Goal: Use online tool/utility: Utilize a website feature to perform a specific function

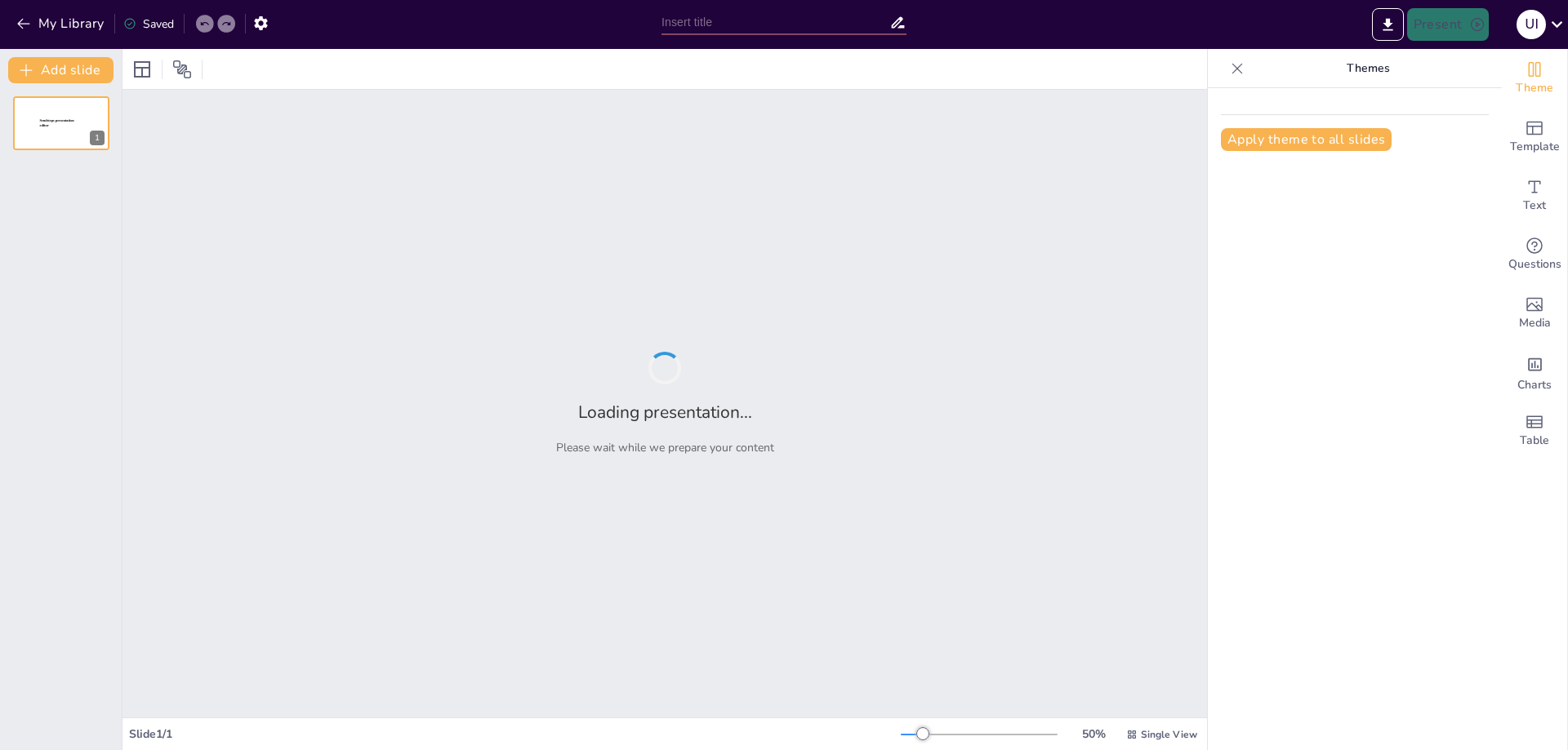
type input "Щастя: Визначення та Сутність"
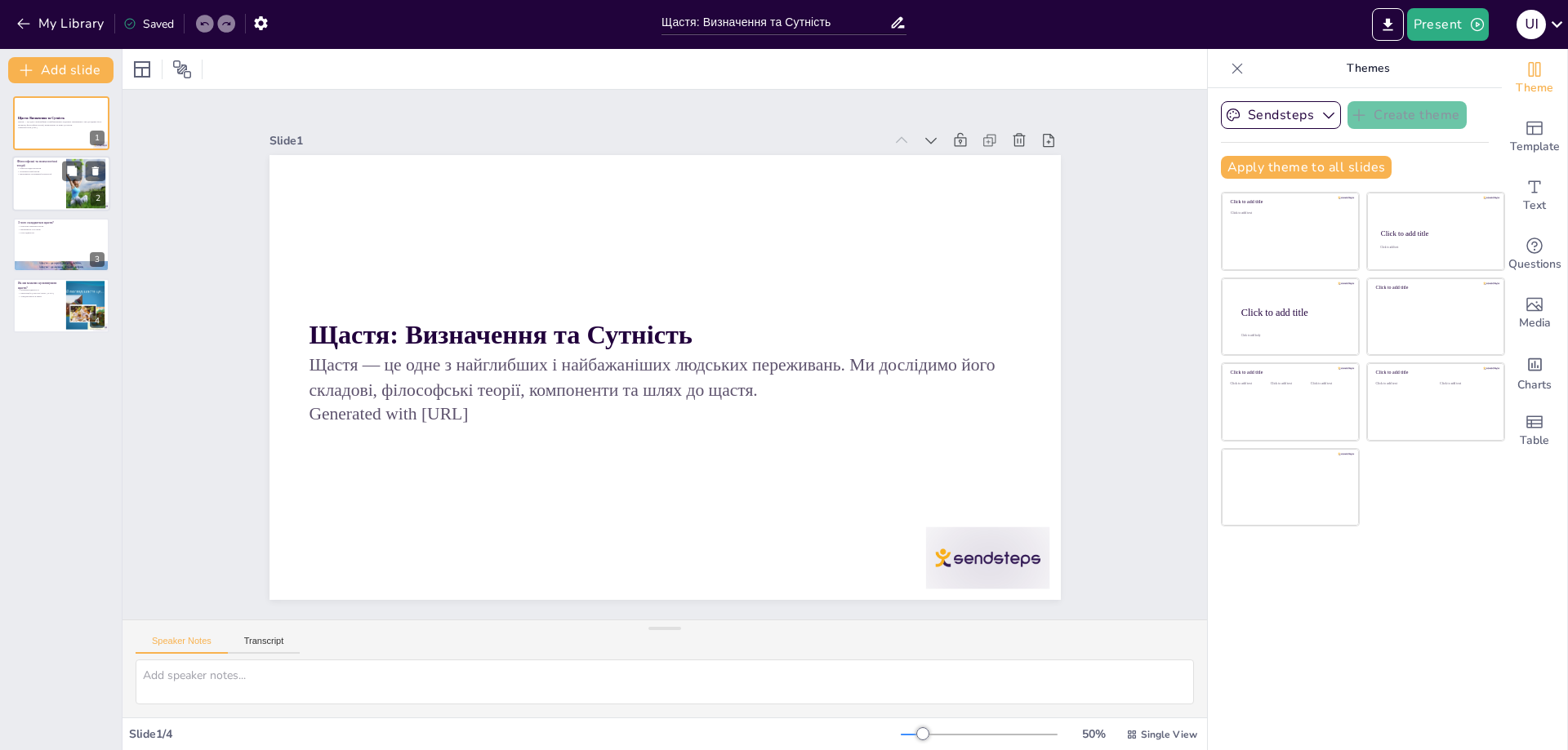
click at [54, 184] on div at bounding box center [61, 184] width 98 height 55
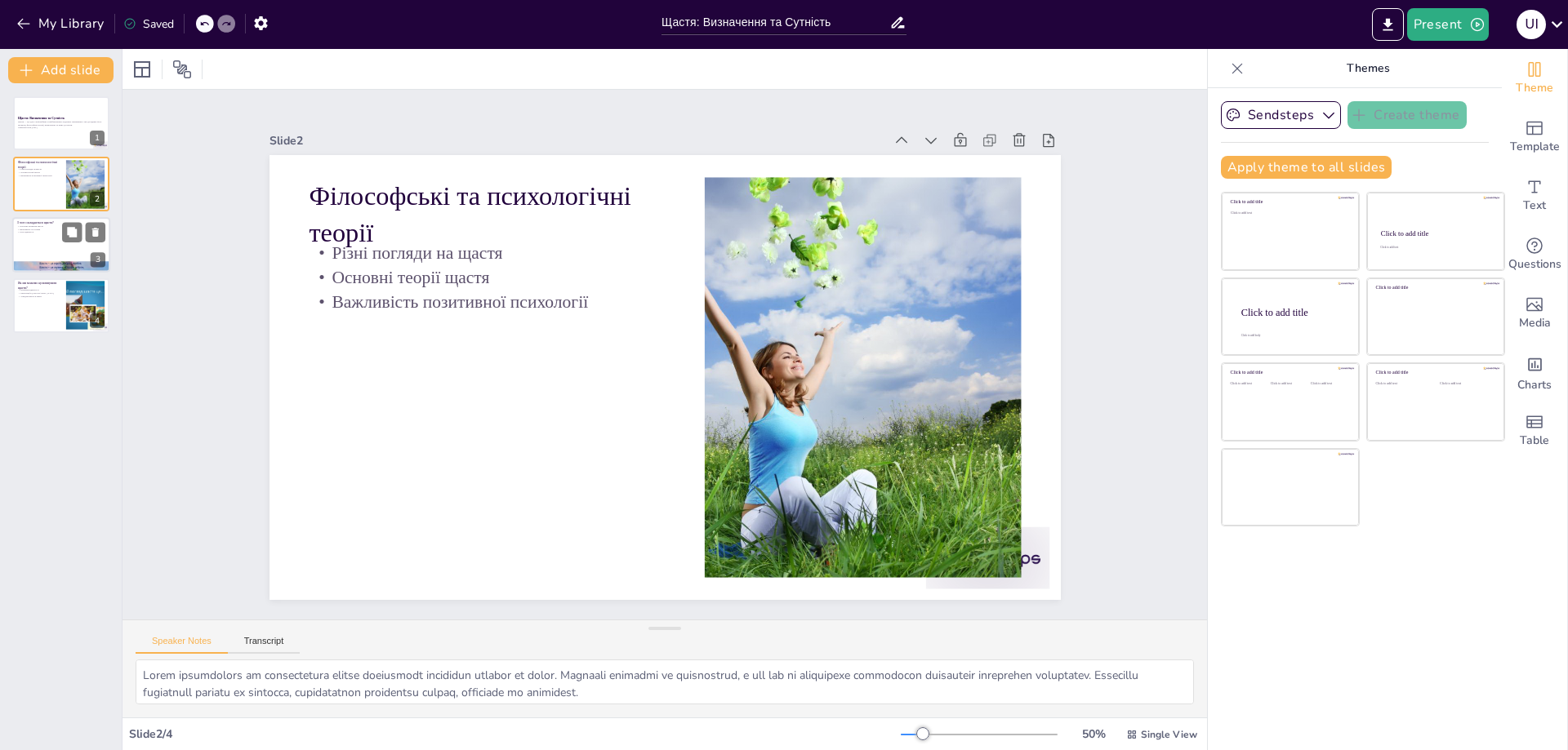
click at [59, 243] on div at bounding box center [61, 245] width 98 height 55
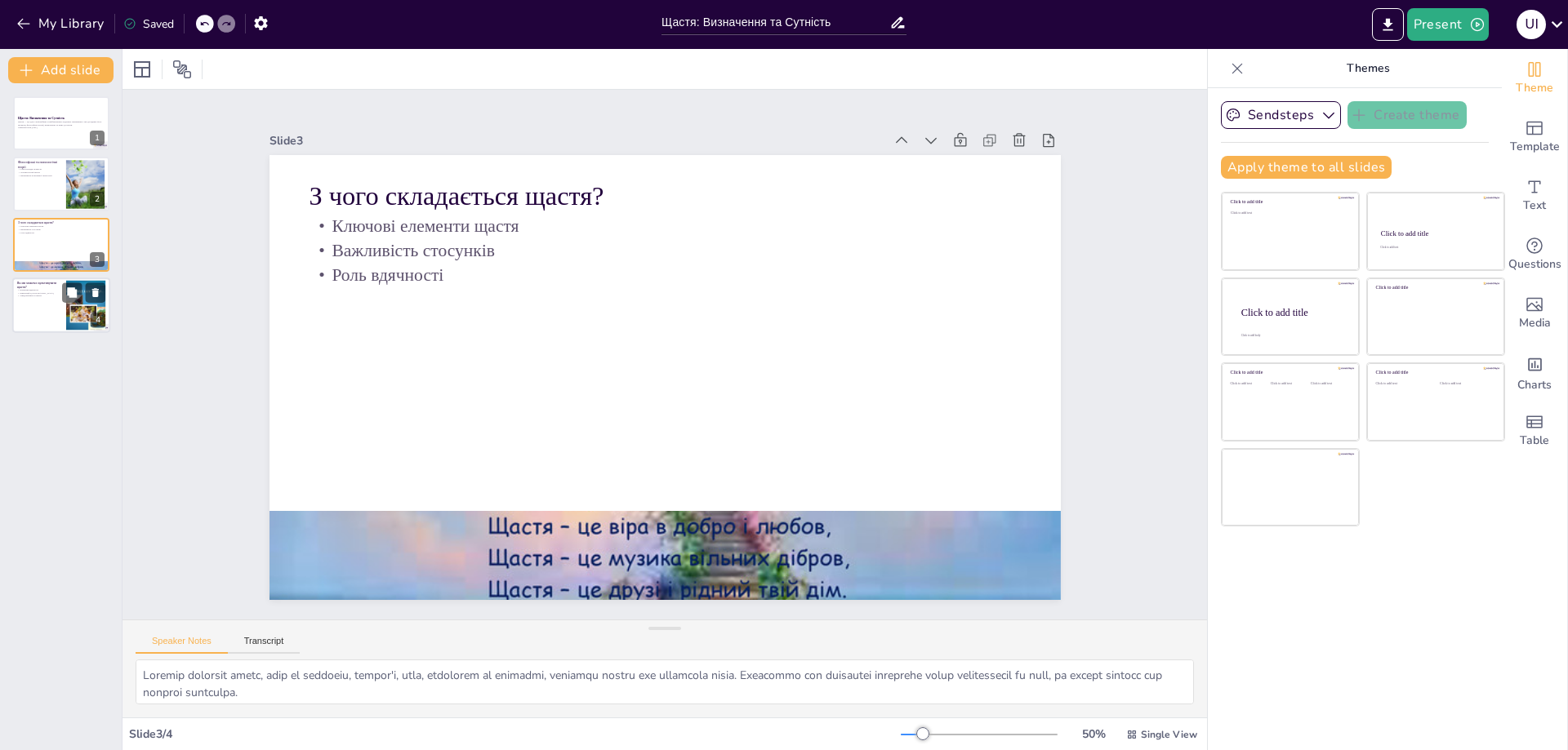
click at [53, 310] on div at bounding box center [61, 305] width 98 height 55
type textarea "Практика вдячності може включати ведення щоденника вдячності або просте усвідом…"
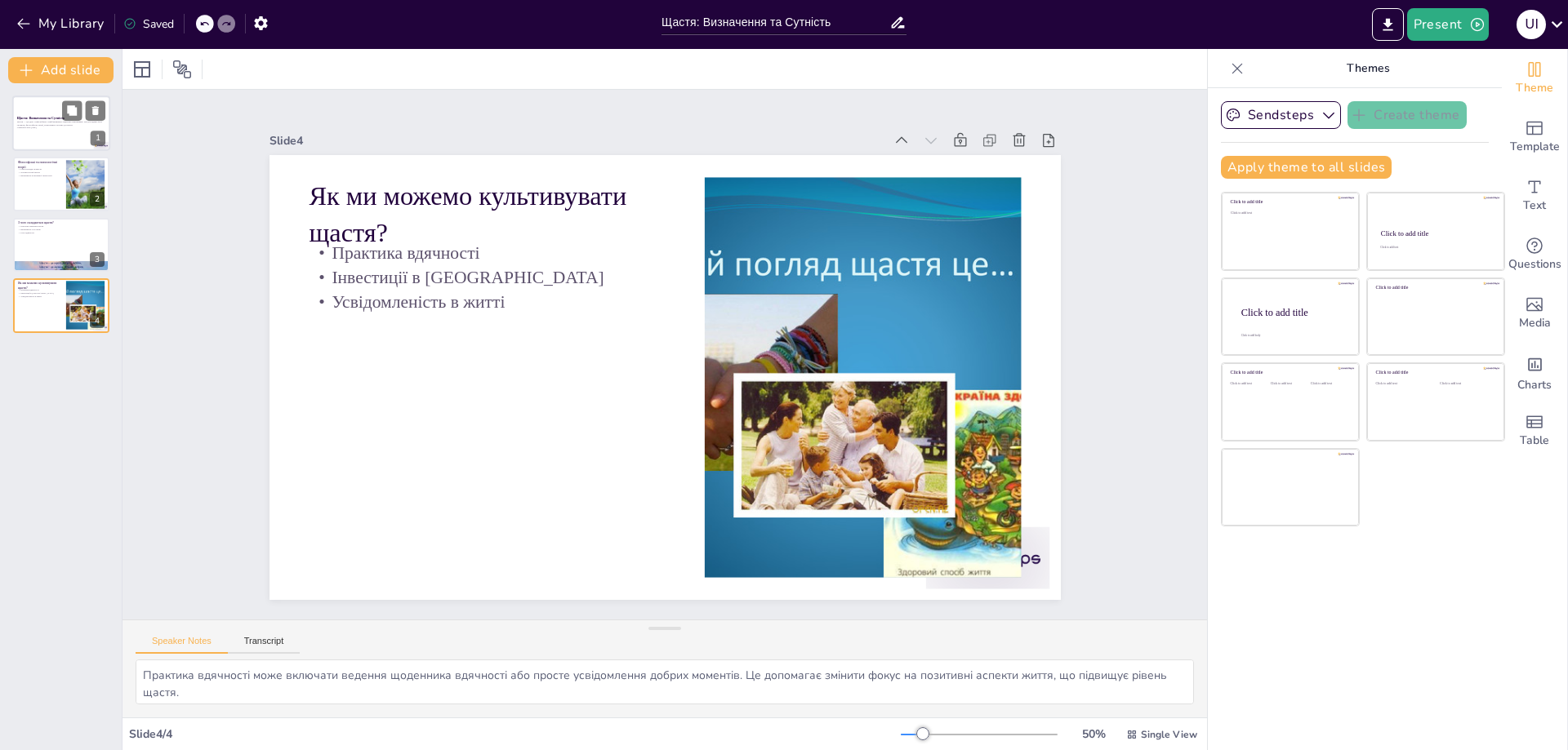
click at [17, 123] on p "Щастя — це одне з найглибших і найбажаніших людських переживань. Ми дослідимо й…" at bounding box center [60, 122] width 88 height 6
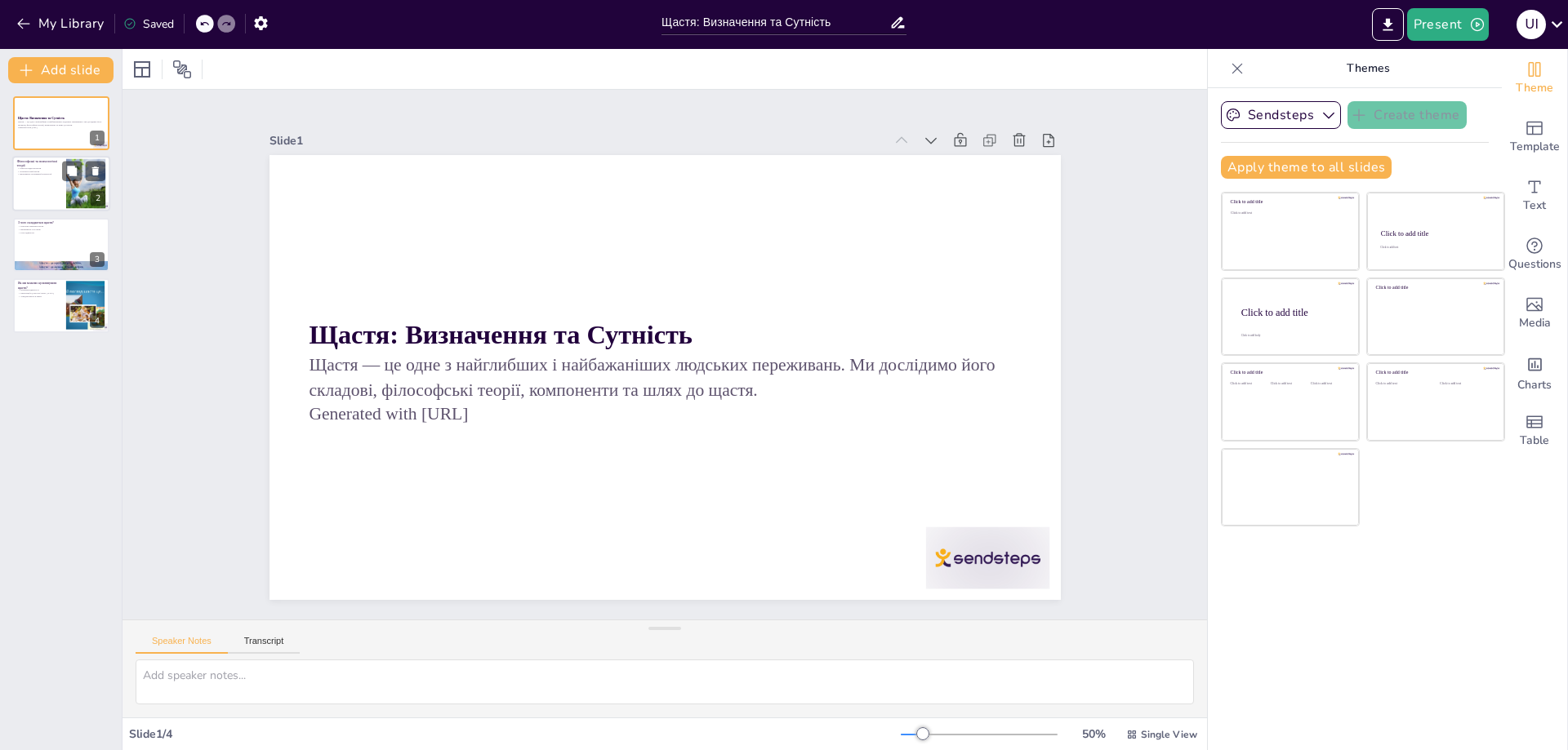
click at [35, 184] on div at bounding box center [61, 184] width 98 height 55
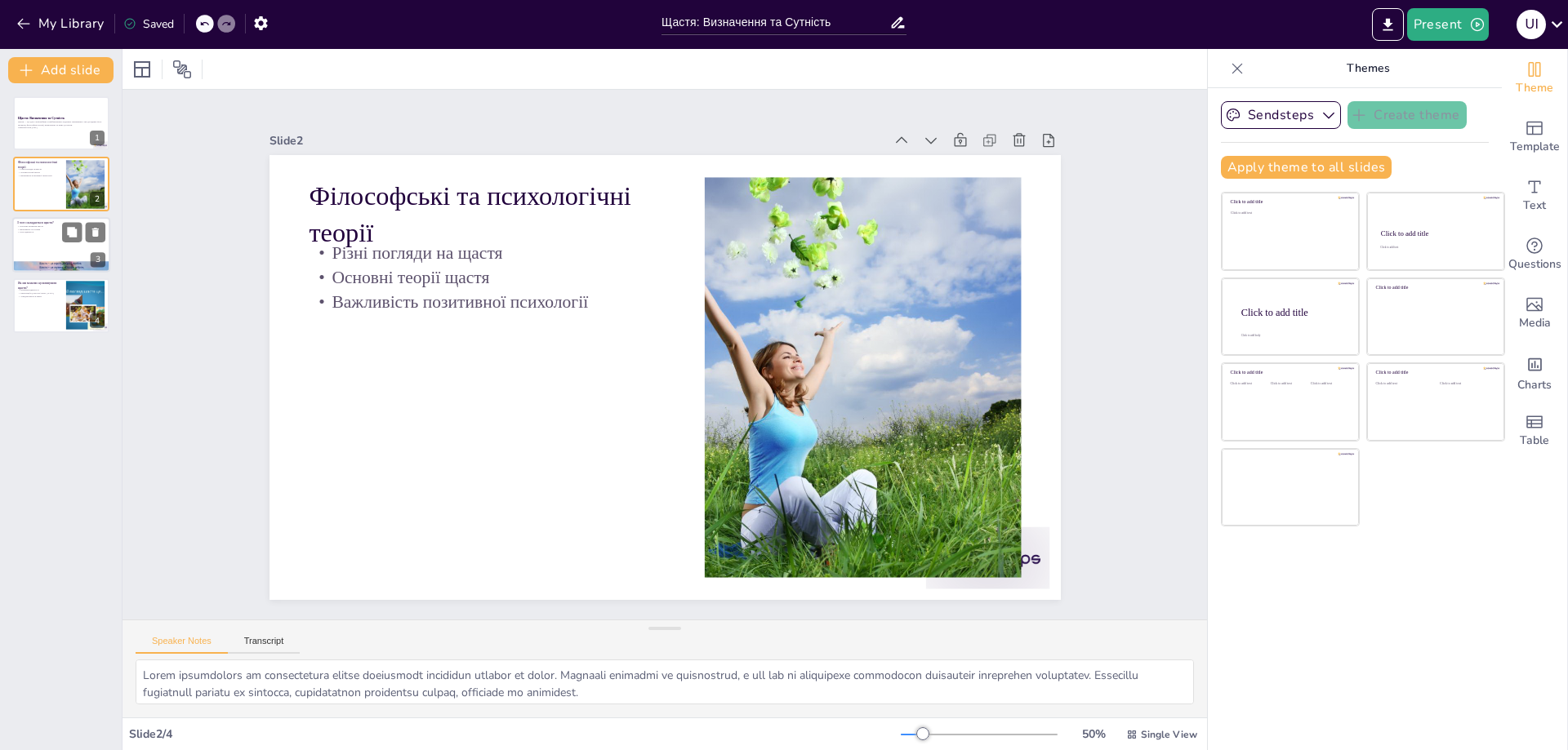
click at [38, 263] on div at bounding box center [61, 267] width 98 height 74
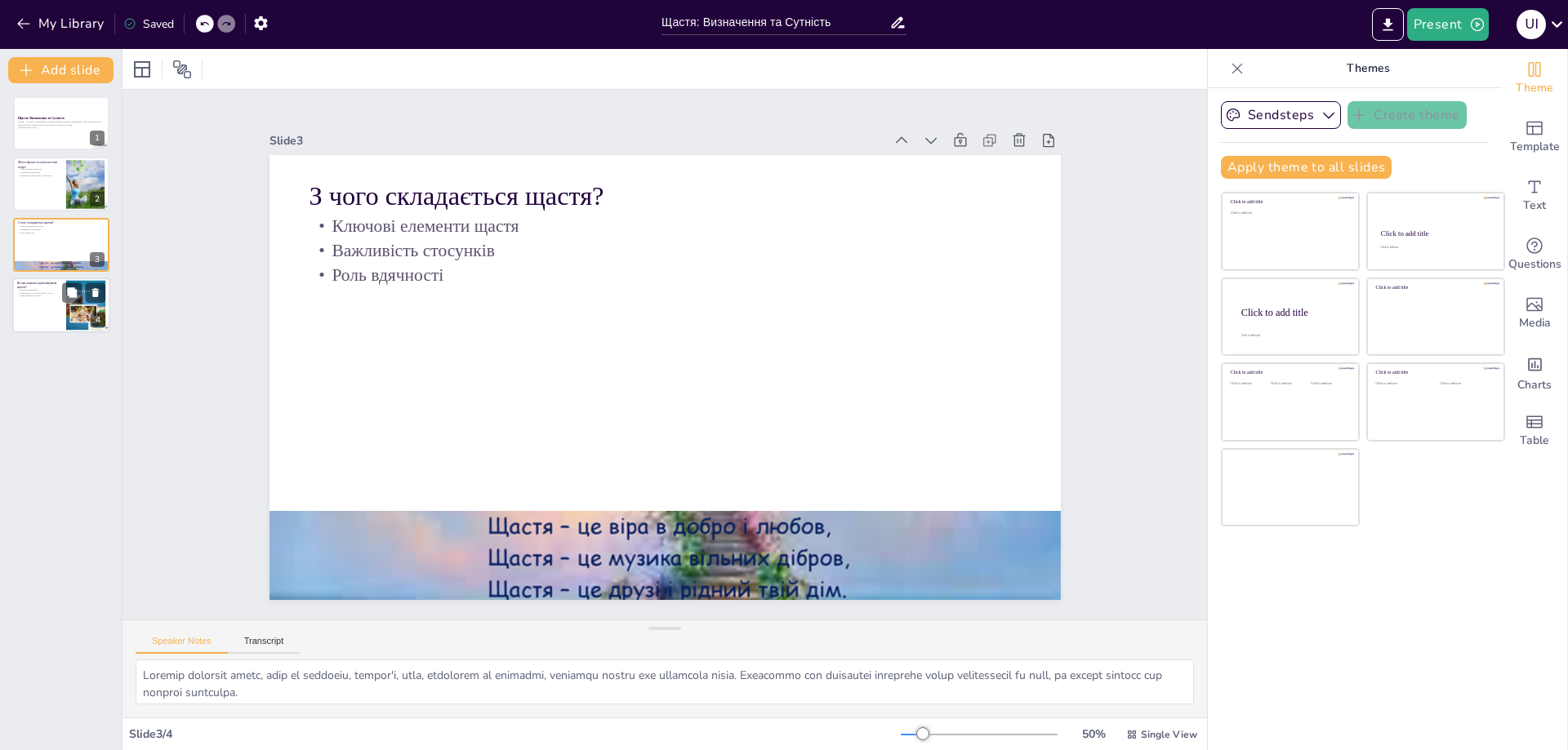
click at [42, 292] on p "Інвестиції в [GEOGRAPHIC_DATA]" at bounding box center [39, 293] width 44 height 3
type textarea "Практика вдячності може включати ведення щоденника вдячності або просте усвідом…"
